Goal: Task Accomplishment & Management: Use online tool/utility

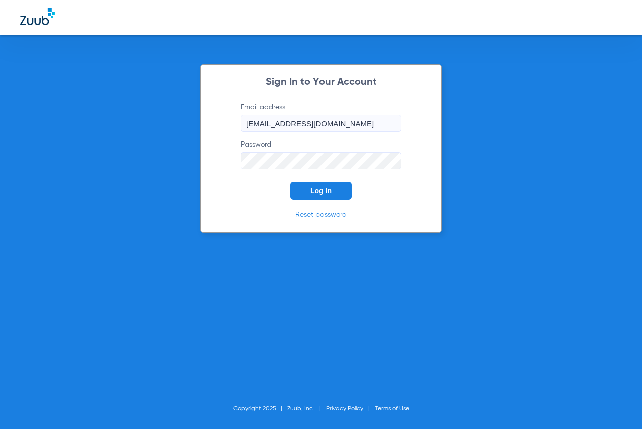
click at [322, 201] on div "Sign In to Your Account Email address [EMAIL_ADDRESS][DOMAIN_NAME] Password Log…" at bounding box center [321, 148] width 242 height 168
click at [323, 196] on button "Log In" at bounding box center [320, 191] width 61 height 18
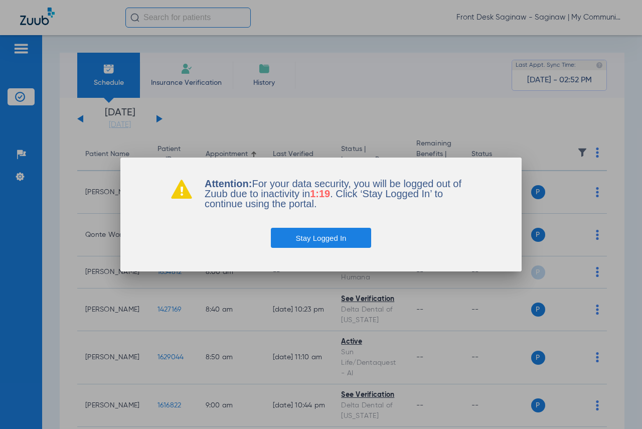
click at [314, 236] on button "Stay Logged In" at bounding box center [321, 238] width 101 height 20
